Goal: Transaction & Acquisition: Obtain resource

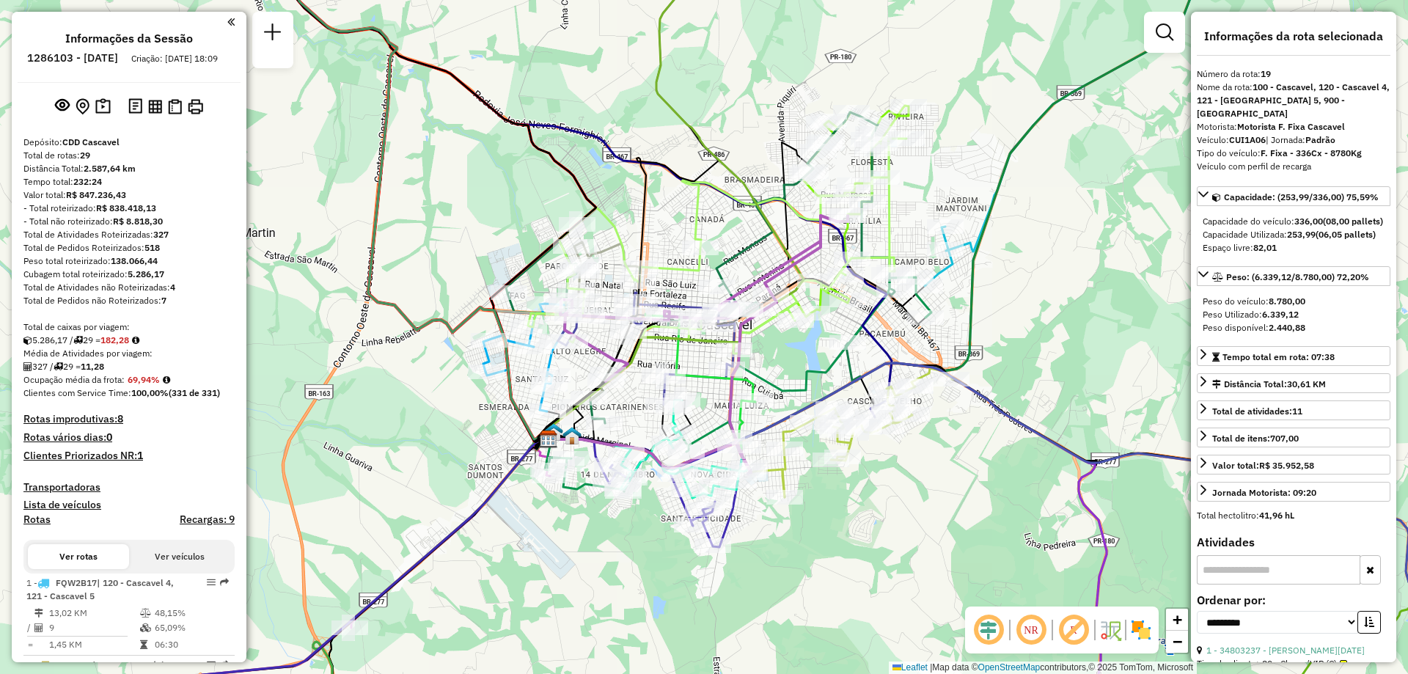
select select "**********"
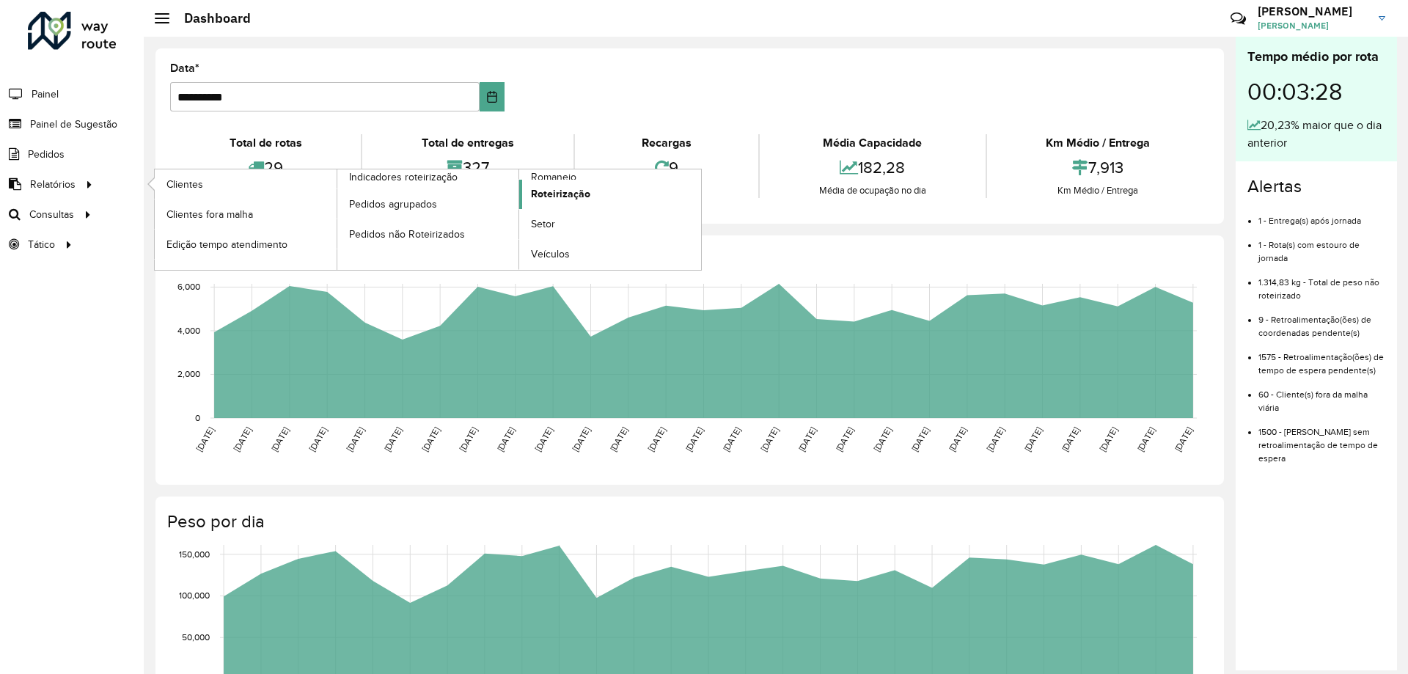
click at [595, 200] on link "Roteirização" at bounding box center [610, 194] width 182 height 29
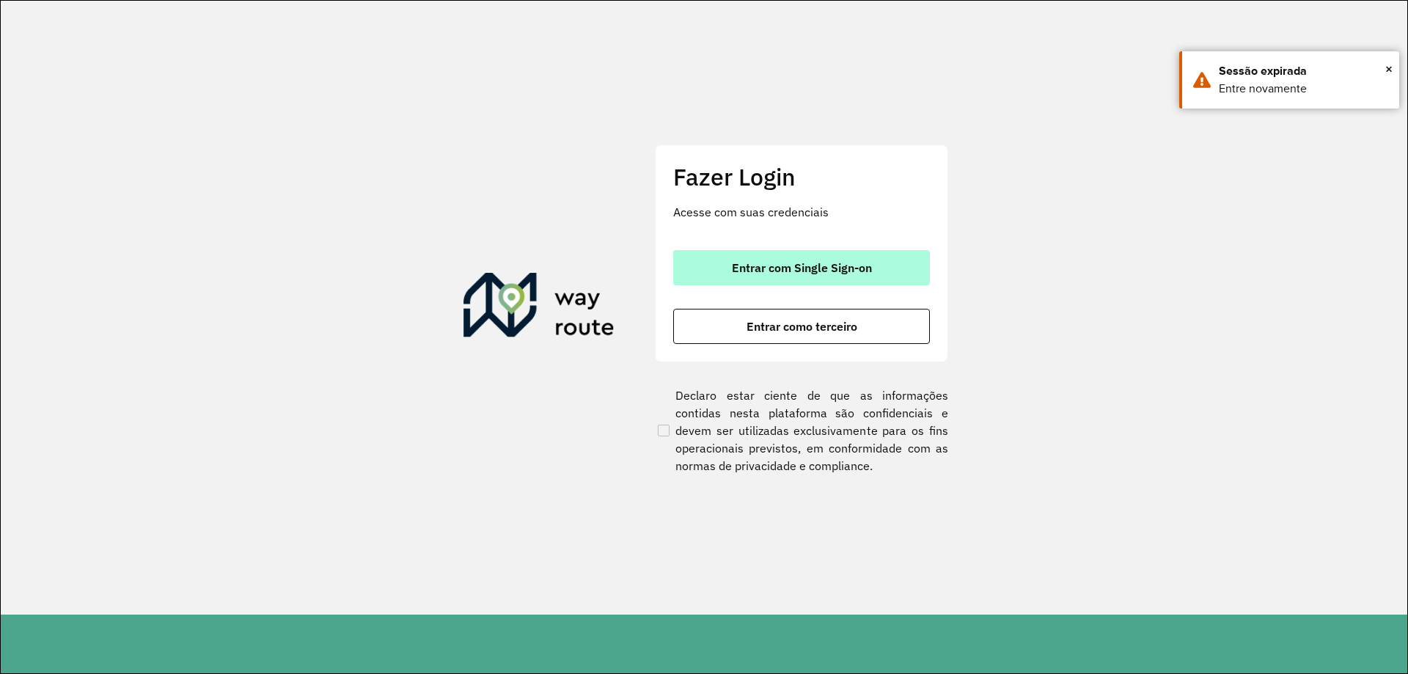
click at [776, 266] on span "Entrar com Single Sign-on" at bounding box center [802, 268] width 140 height 12
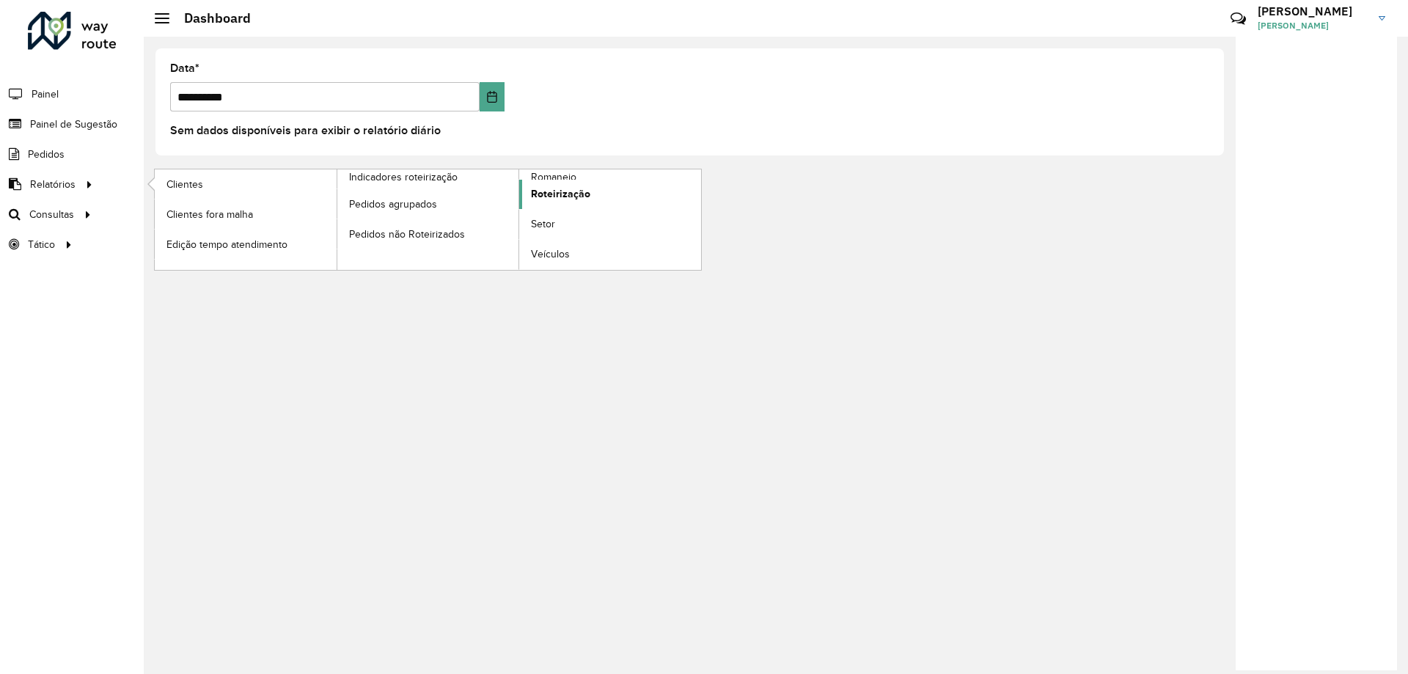
click at [606, 195] on link "Roteirização" at bounding box center [610, 194] width 182 height 29
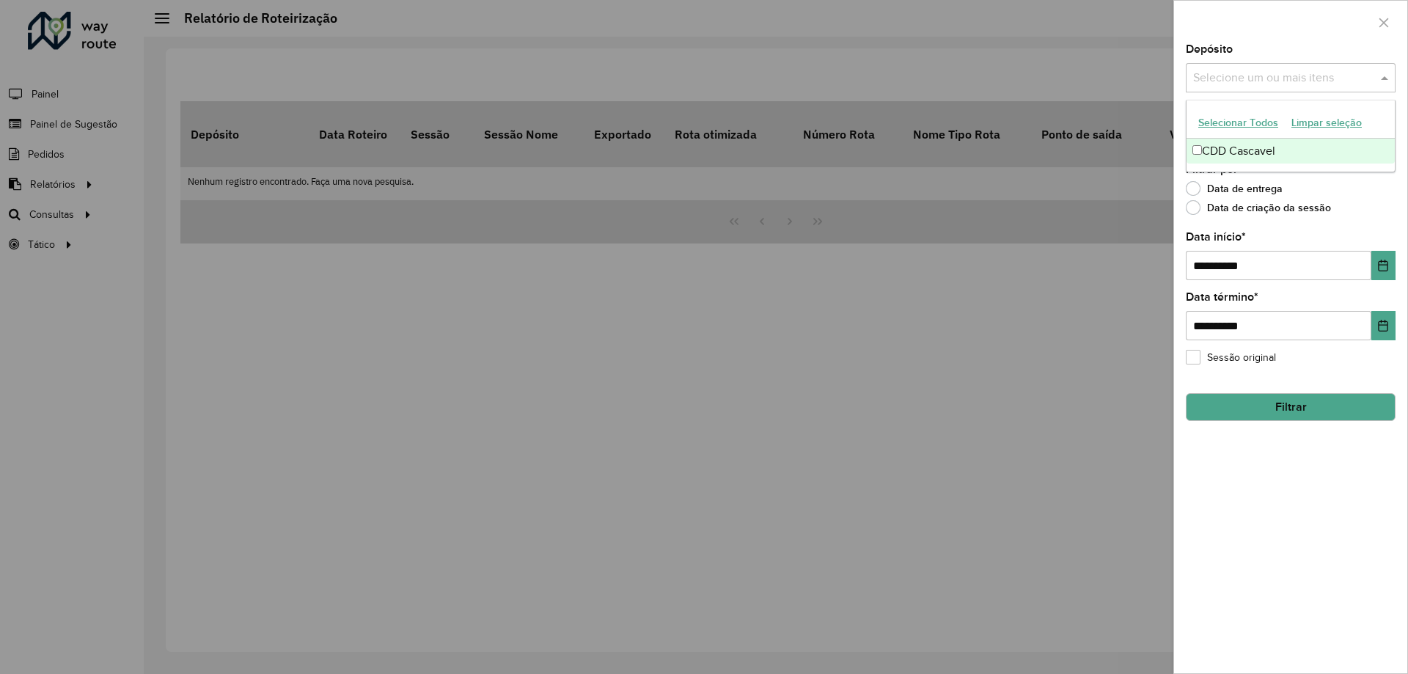
click at [1282, 84] on input "text" at bounding box center [1284, 79] width 188 height 18
click at [1245, 154] on div "CDD Cascavel" at bounding box center [1291, 151] width 208 height 25
click at [1381, 263] on icon "Choose Date" at bounding box center [1384, 266] width 12 height 12
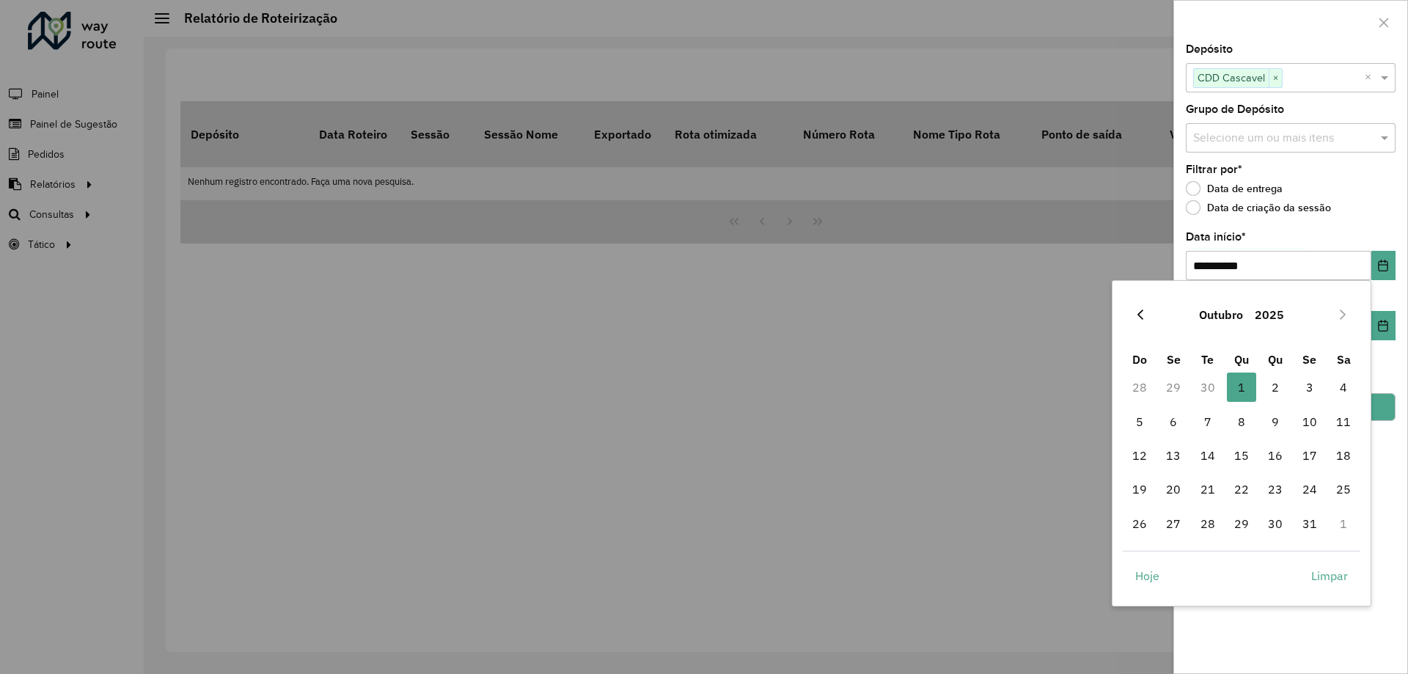
click at [1138, 312] on icon "Previous Month" at bounding box center [1141, 315] width 12 height 12
click at [1172, 494] on span "22" at bounding box center [1173, 489] width 29 height 29
type input "**********"
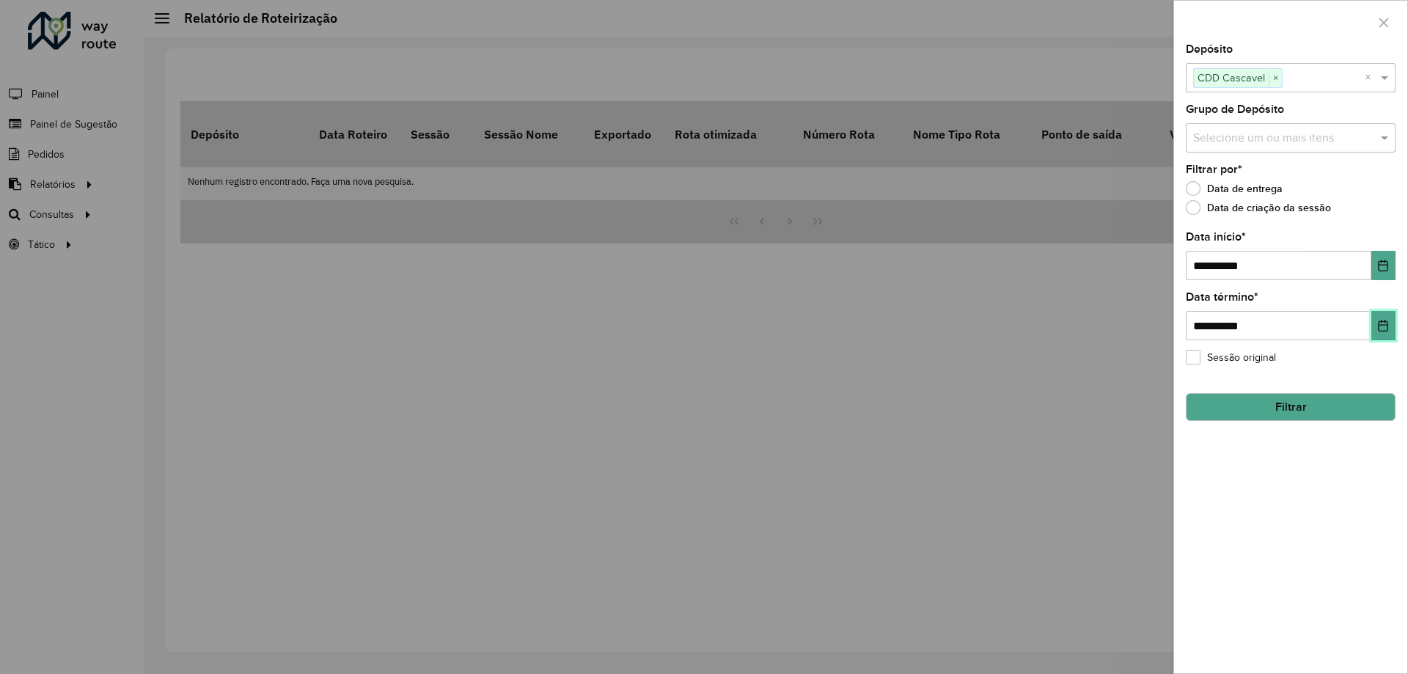
click at [1385, 321] on icon "Choose Date" at bounding box center [1384, 326] width 12 height 12
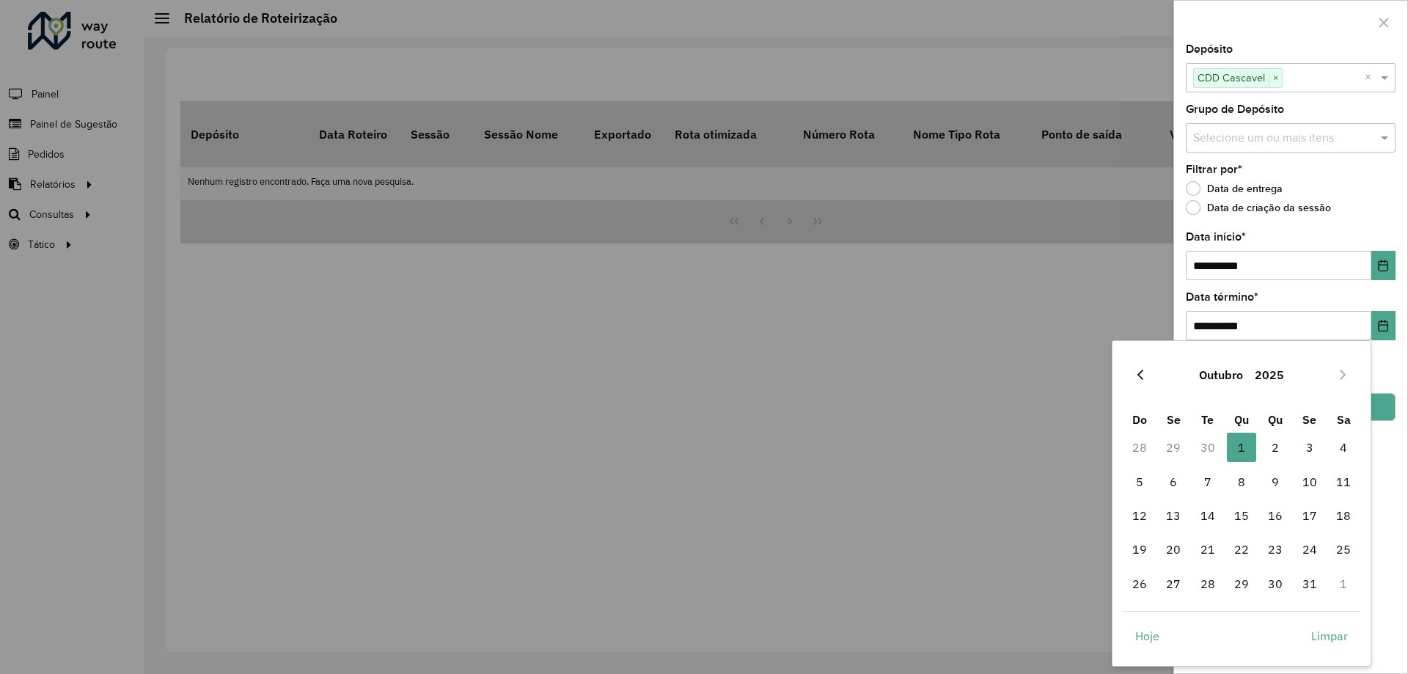
click at [1141, 377] on icon "Previous Month" at bounding box center [1141, 375] width 12 height 12
click at [1343, 547] on span "27" at bounding box center [1343, 549] width 29 height 29
type input "**********"
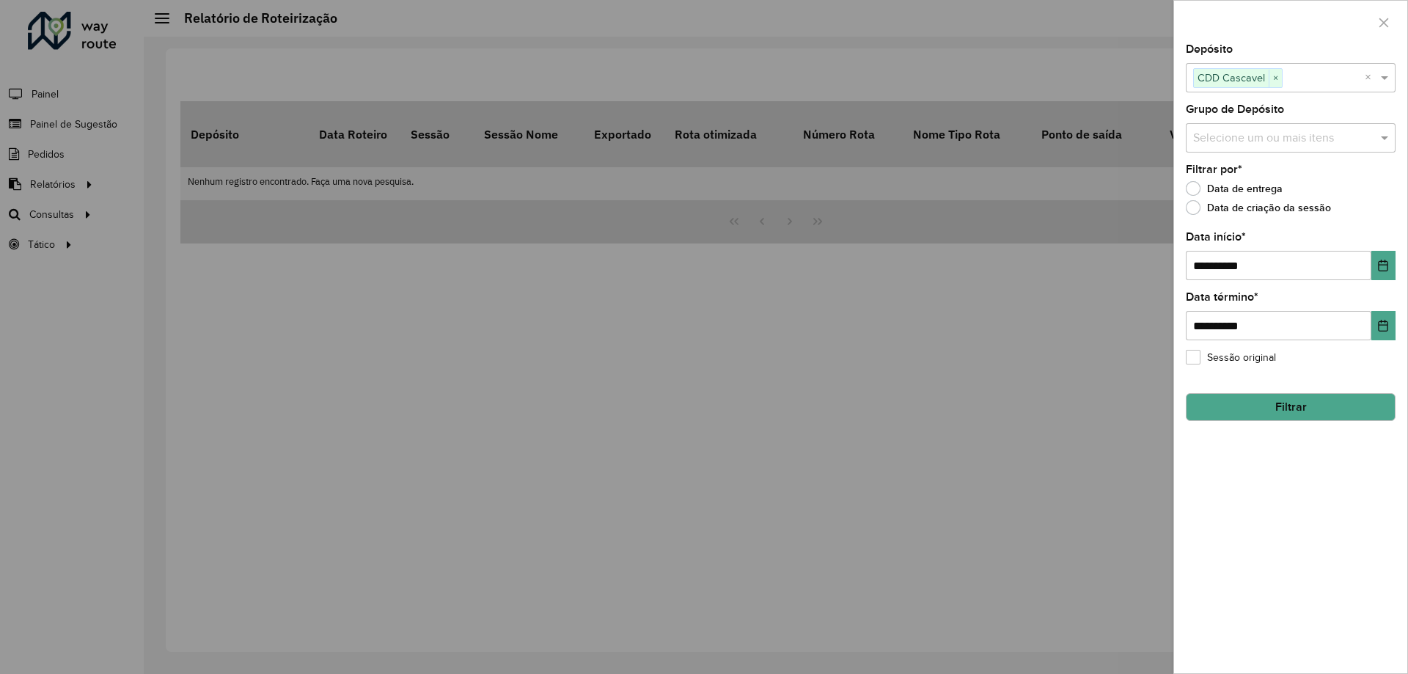
click at [1309, 419] on button "Filtrar" at bounding box center [1291, 407] width 210 height 28
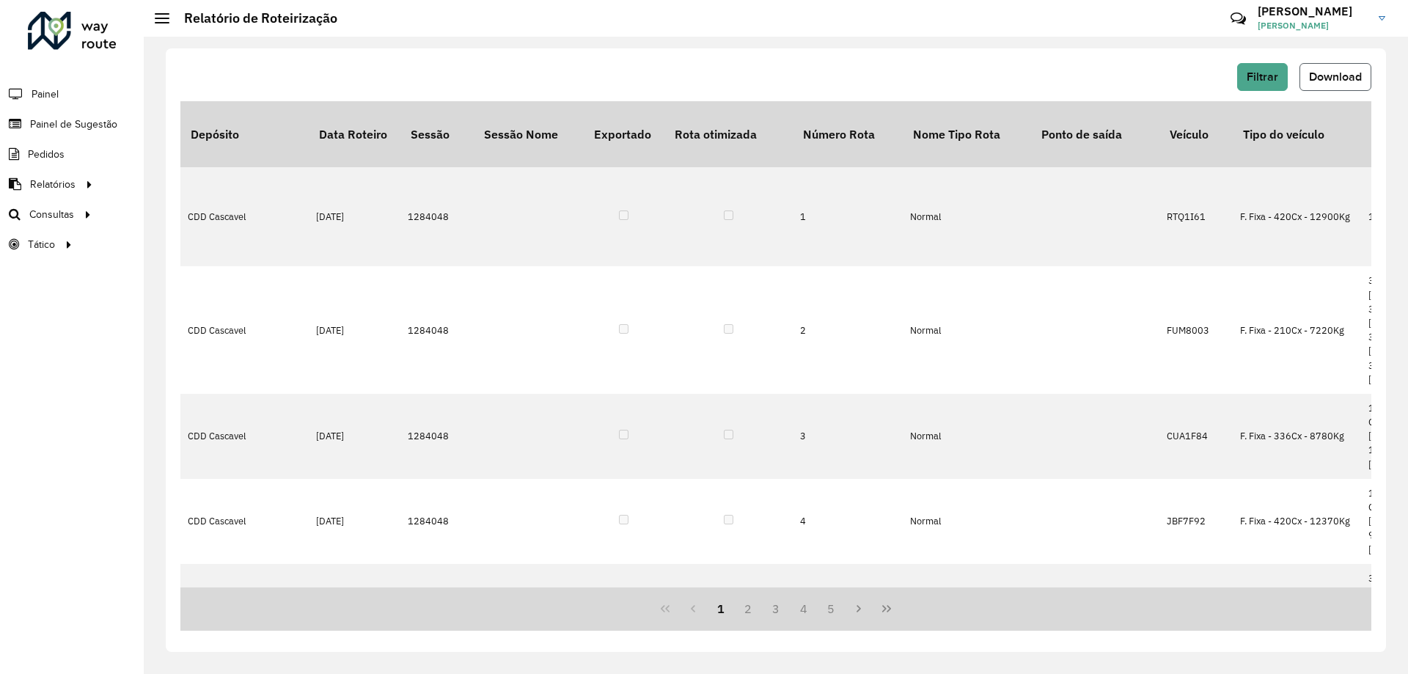
click at [1349, 84] on button "Download" at bounding box center [1336, 77] width 72 height 28
